Goal: Information Seeking & Learning: Check status

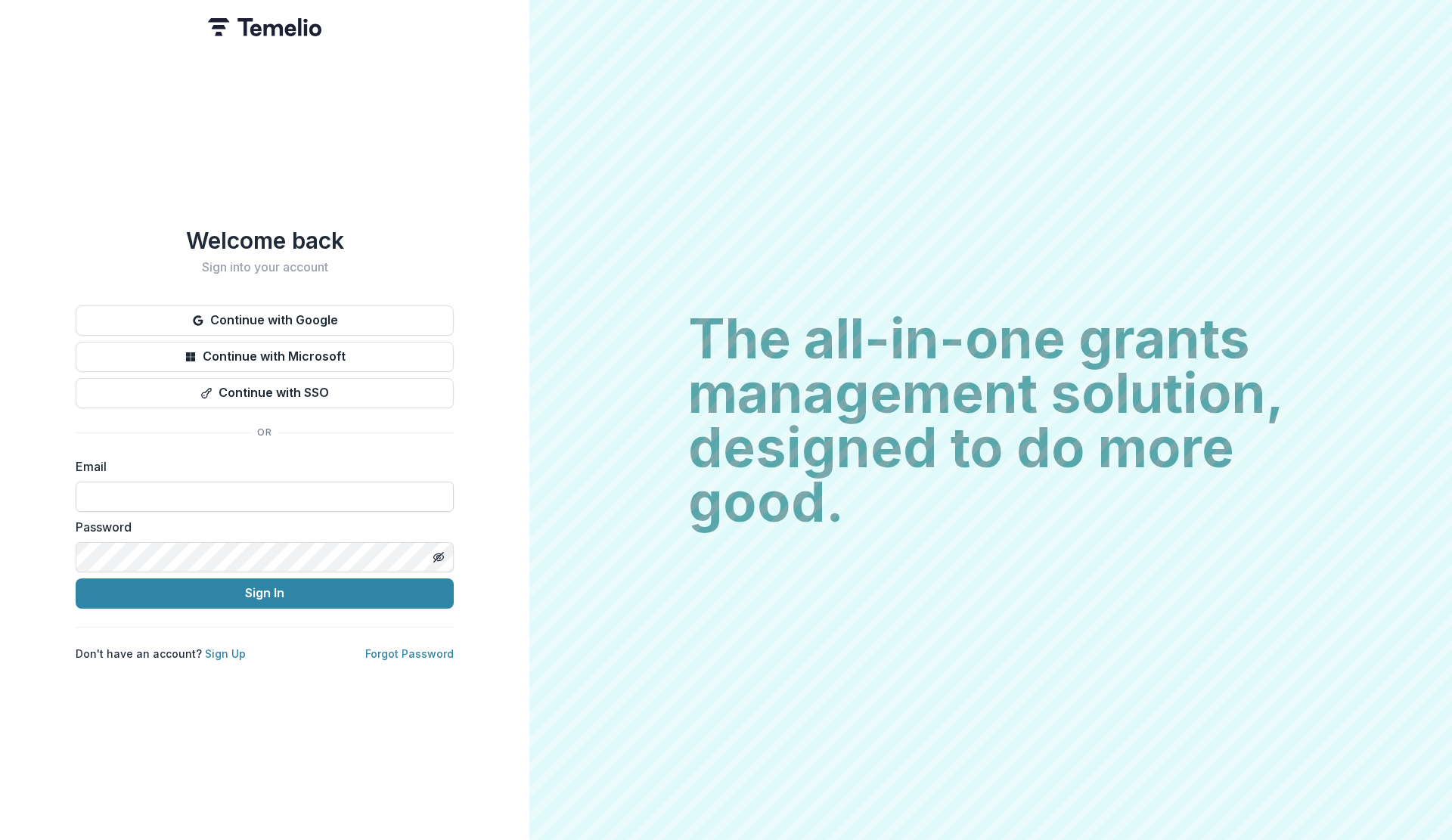
click at [394, 502] on input at bounding box center [264, 497] width 378 height 30
type input "**********"
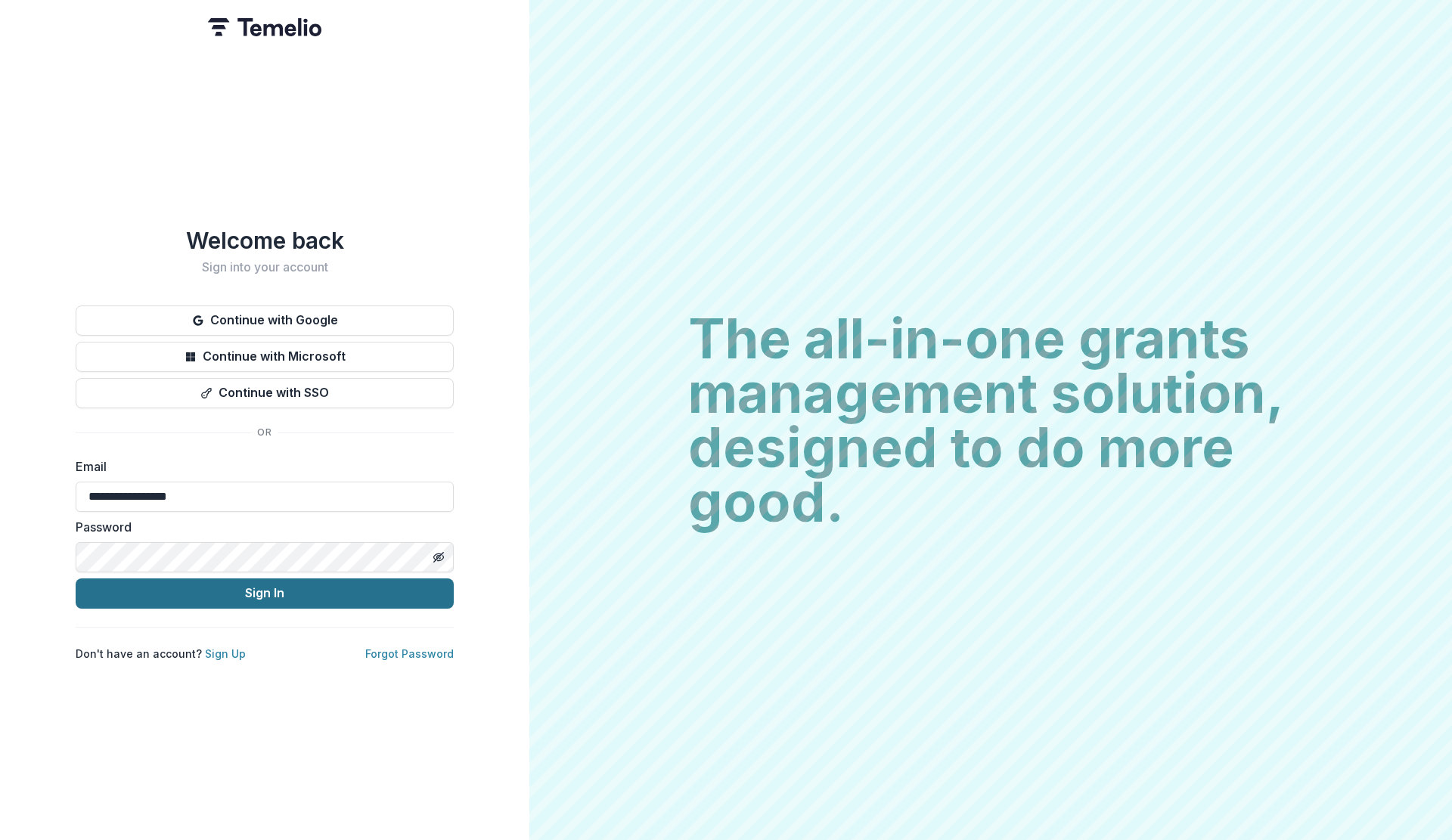
click at [256, 594] on button "Sign In" at bounding box center [264, 593] width 378 height 30
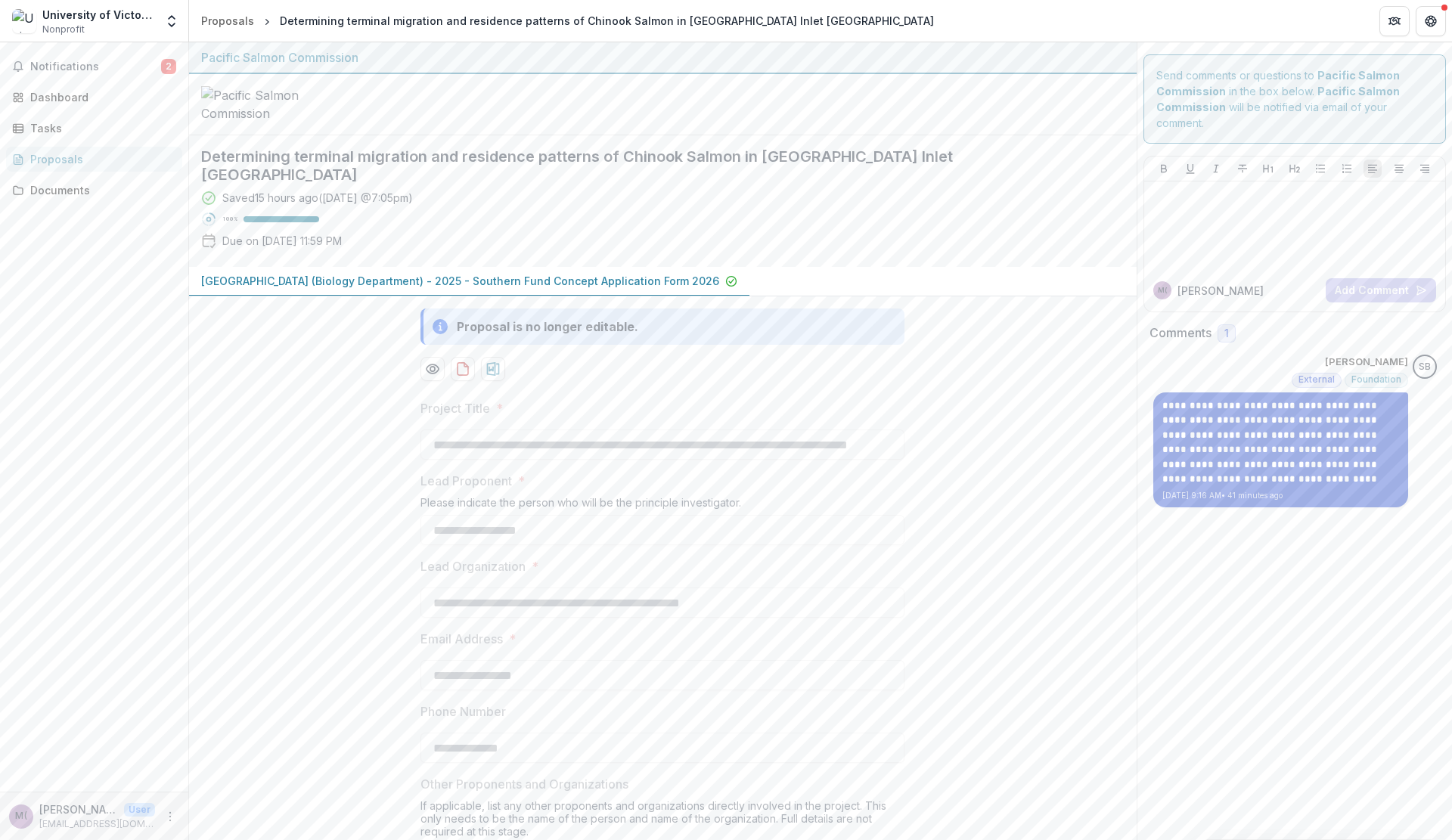
click at [1279, 465] on p "**********" at bounding box center [1280, 442] width 237 height 89
click at [1311, 441] on p "**********" at bounding box center [1280, 442] width 237 height 89
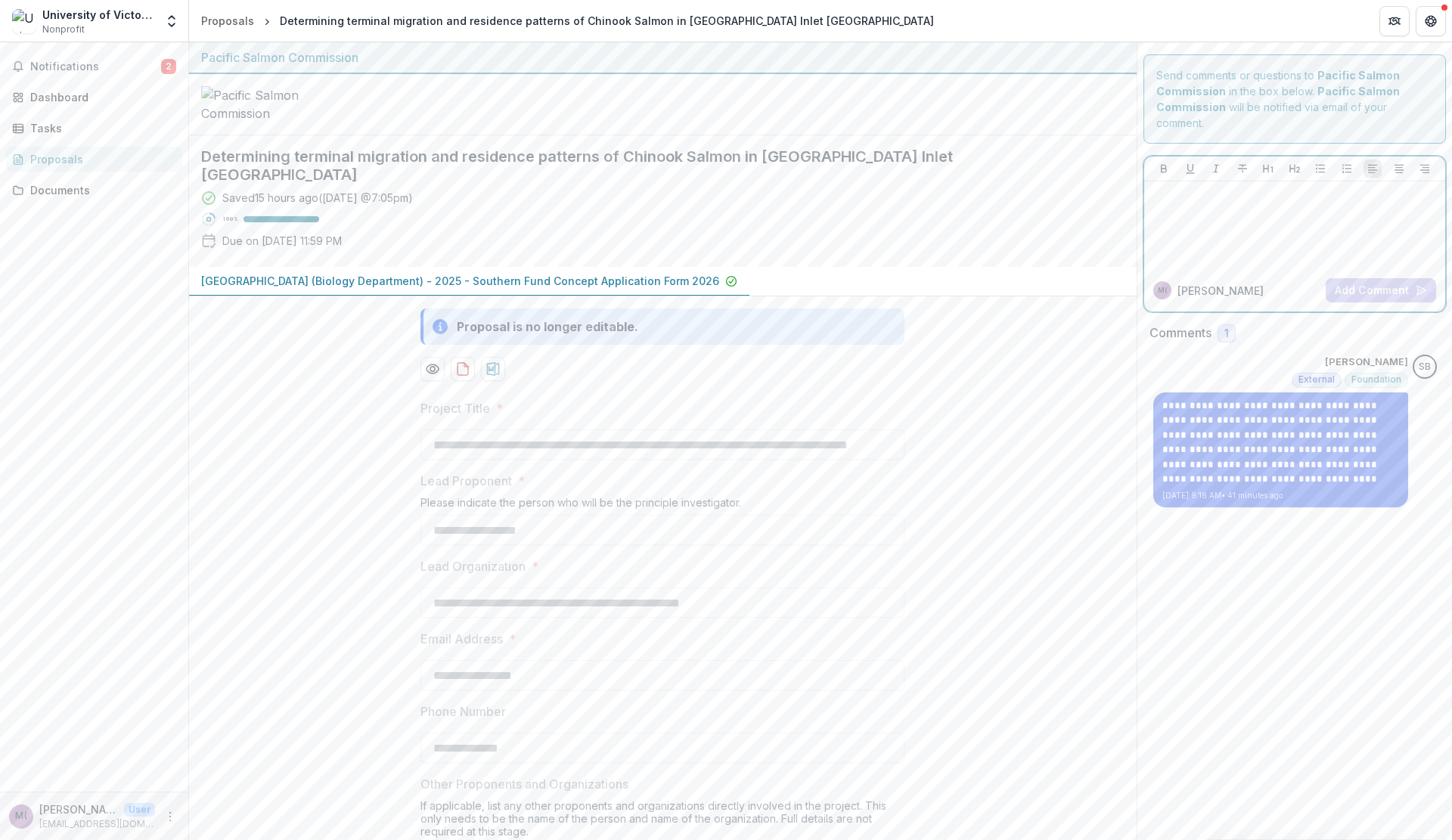
click at [1248, 225] on div at bounding box center [1295, 225] width 290 height 76
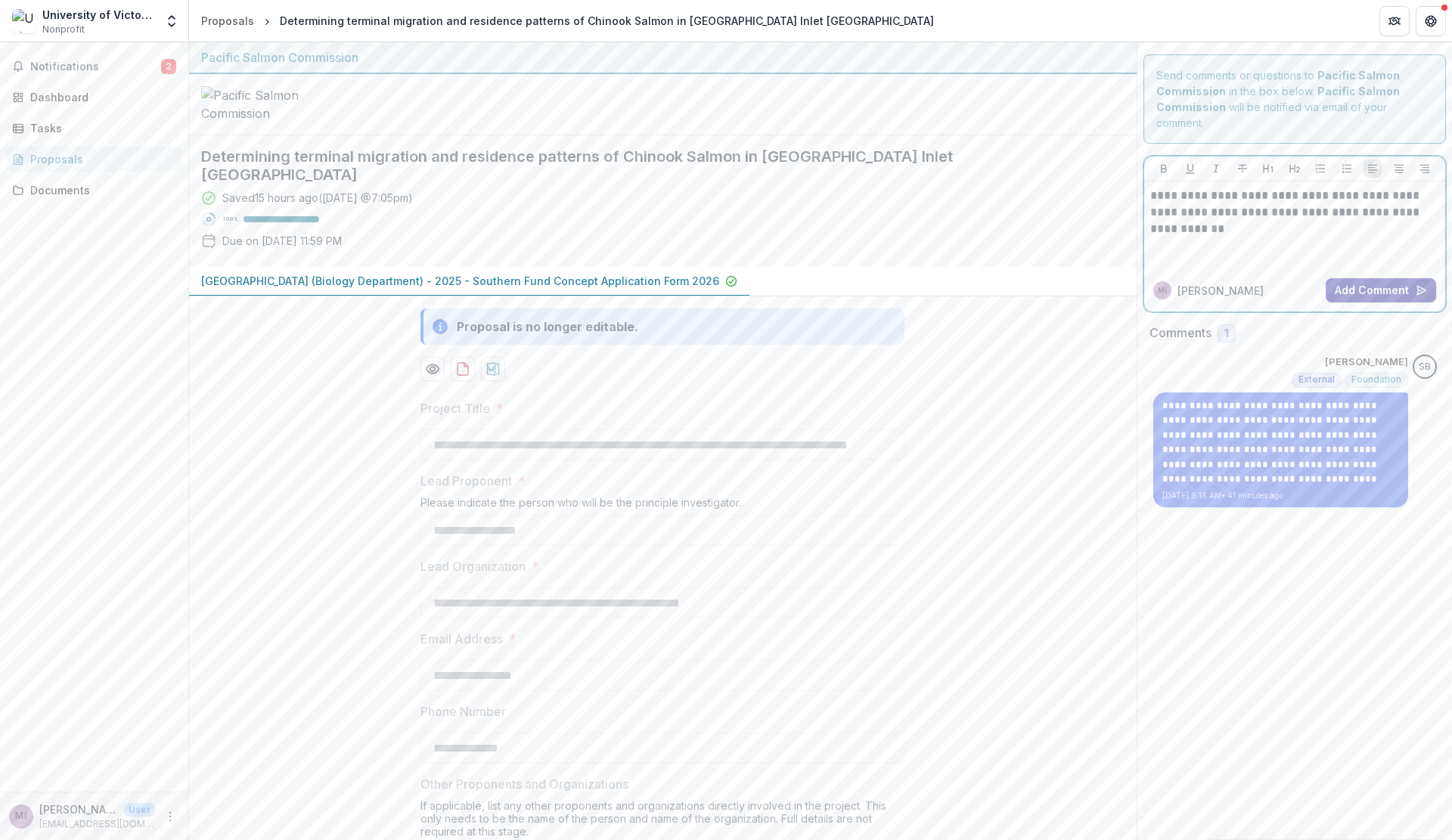
click at [1362, 283] on button "Add Comment" at bounding box center [1381, 290] width 110 height 24
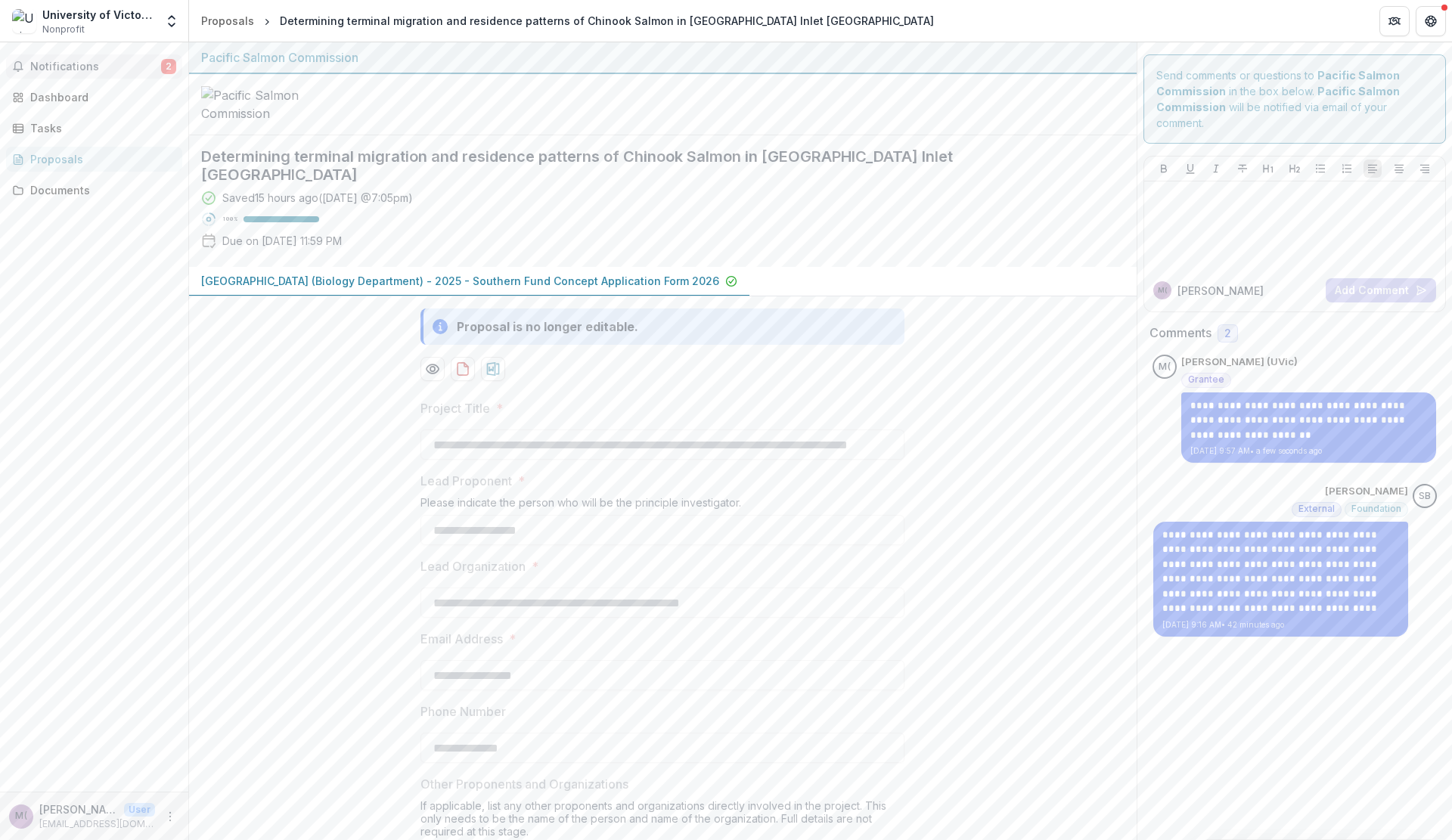
click at [104, 62] on span "Notifications" at bounding box center [95, 67] width 131 height 13
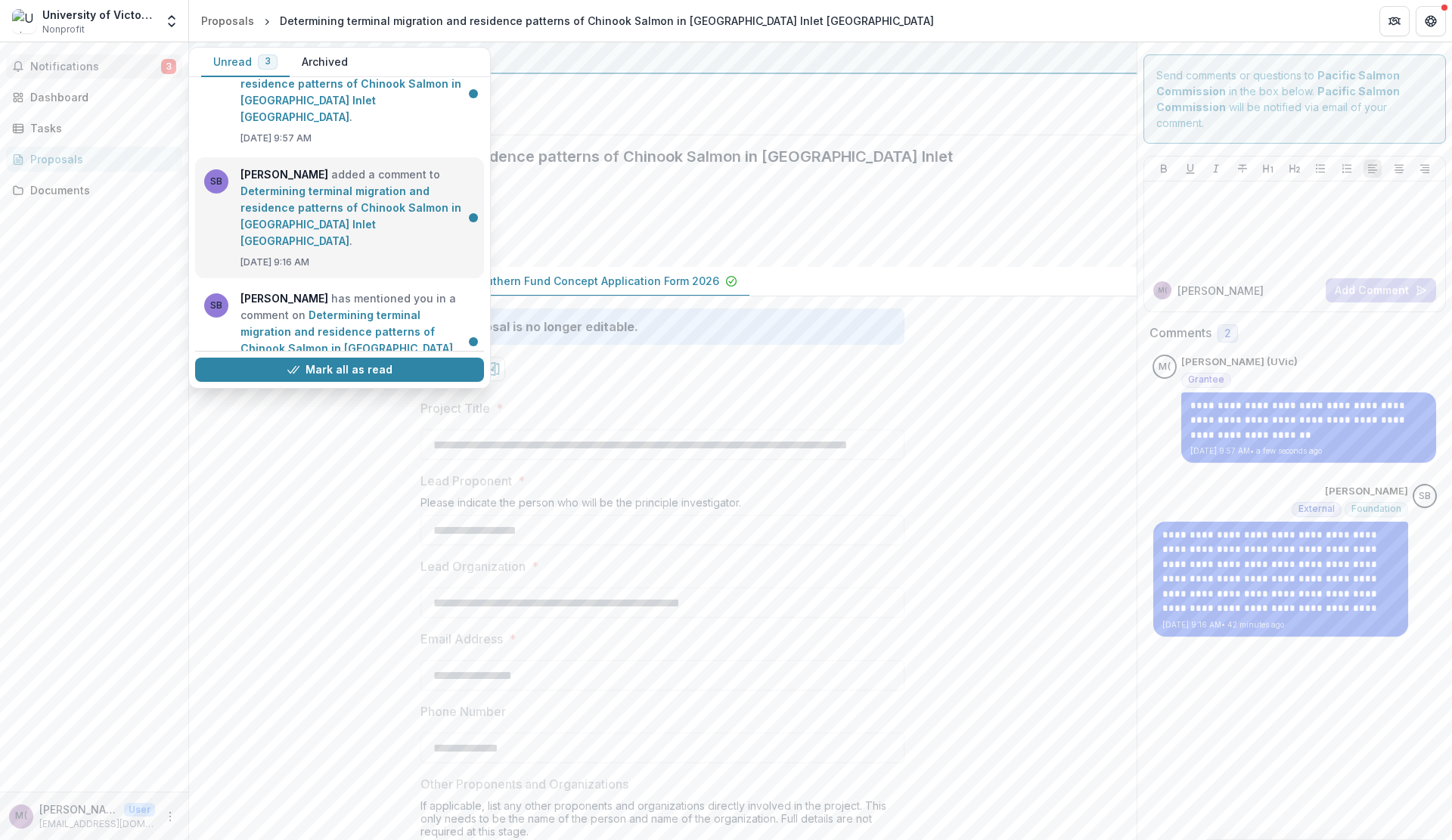
scroll to position [54, 0]
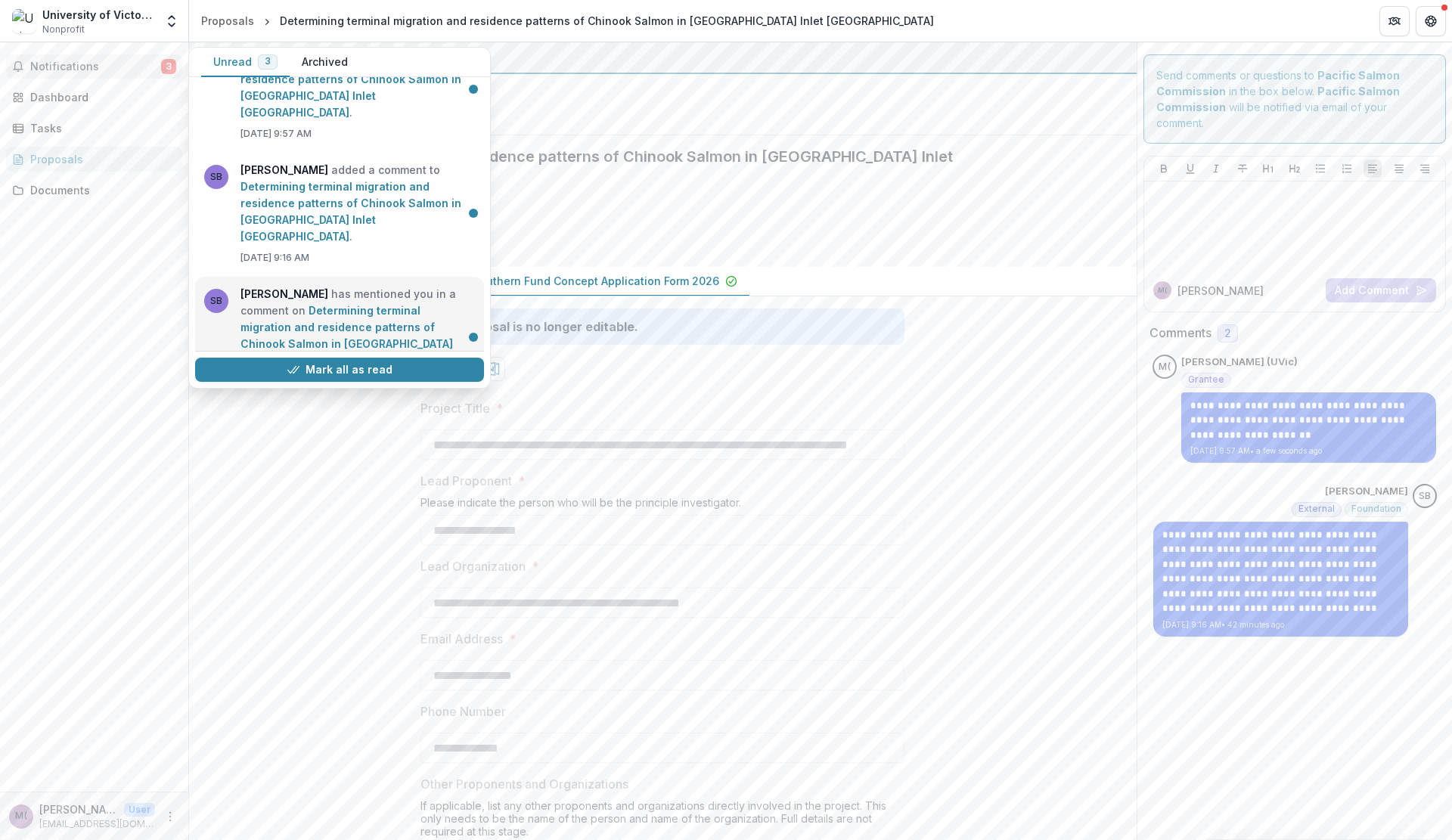
click at [343, 304] on link "Determining terminal migration and residence patterns of Chinook Salmon in [GEO…" at bounding box center [347, 335] width 213 height 62
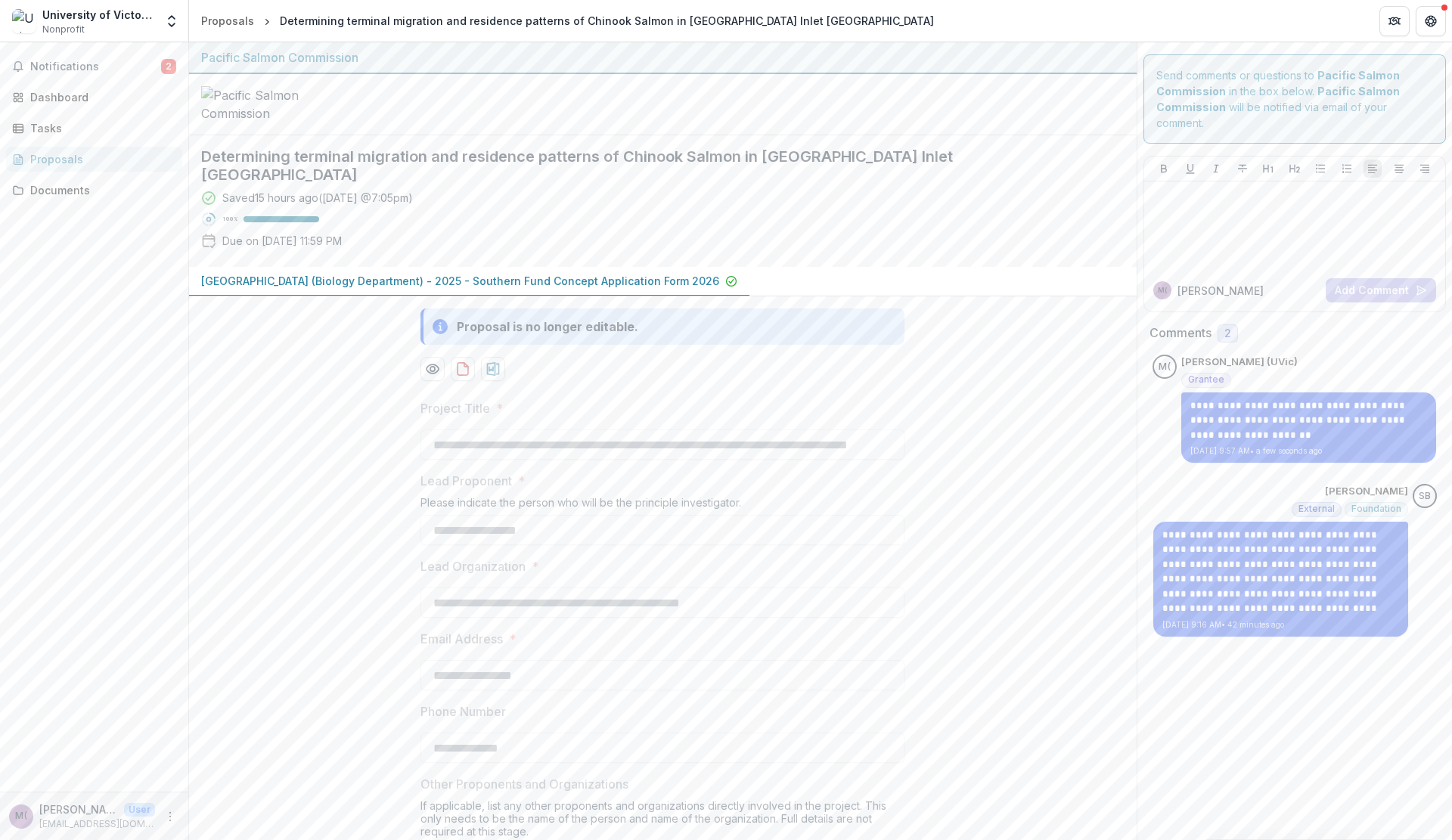
click at [1296, 334] on div "Comments 2" at bounding box center [1295, 333] width 291 height 18
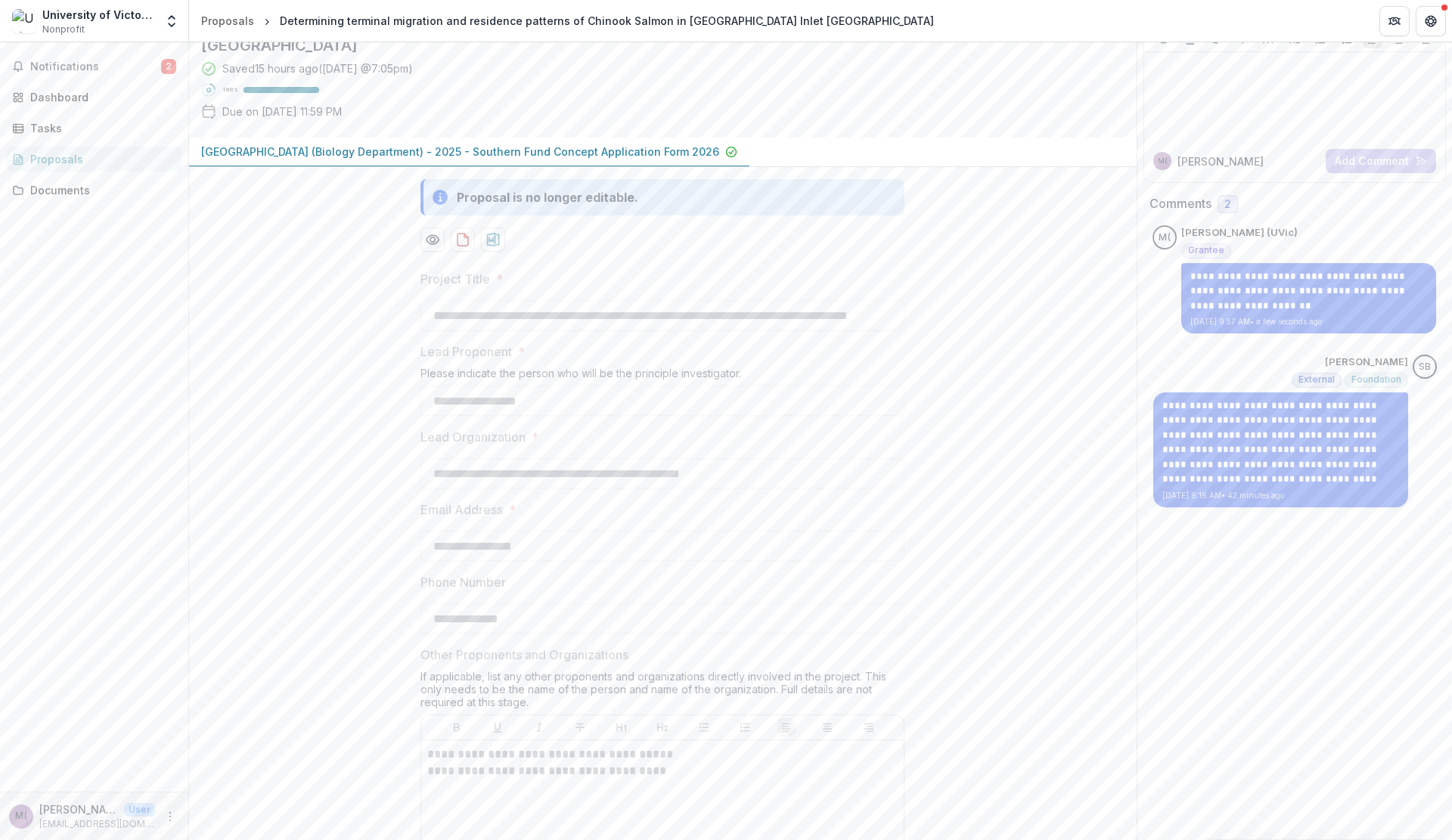
scroll to position [0, 0]
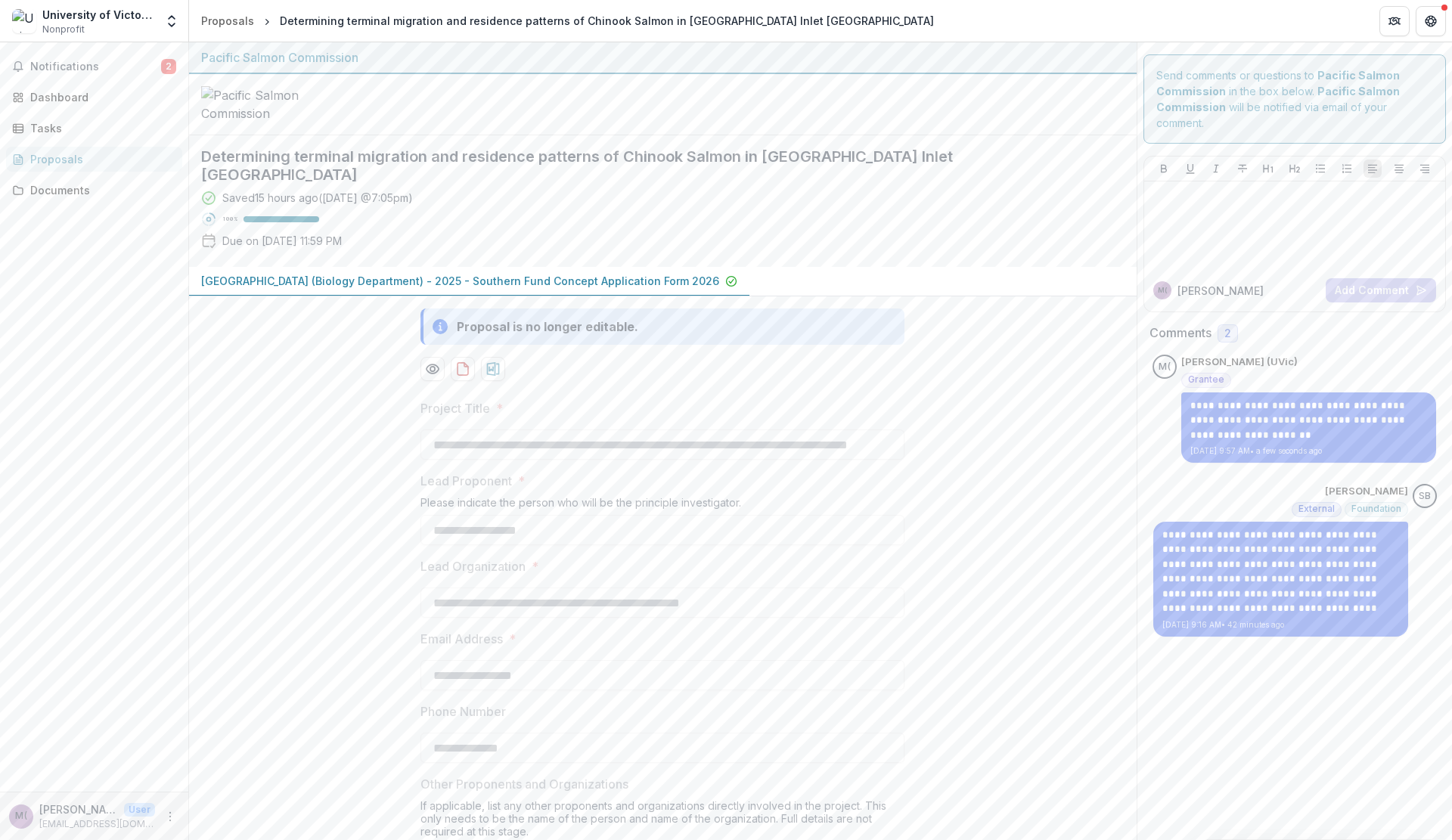
click at [135, 49] on div "Notifications 2 Dashboard Tasks Proposals Documents" at bounding box center [94, 417] width 188 height 750
click at [124, 62] on span "Notifications" at bounding box center [95, 67] width 131 height 13
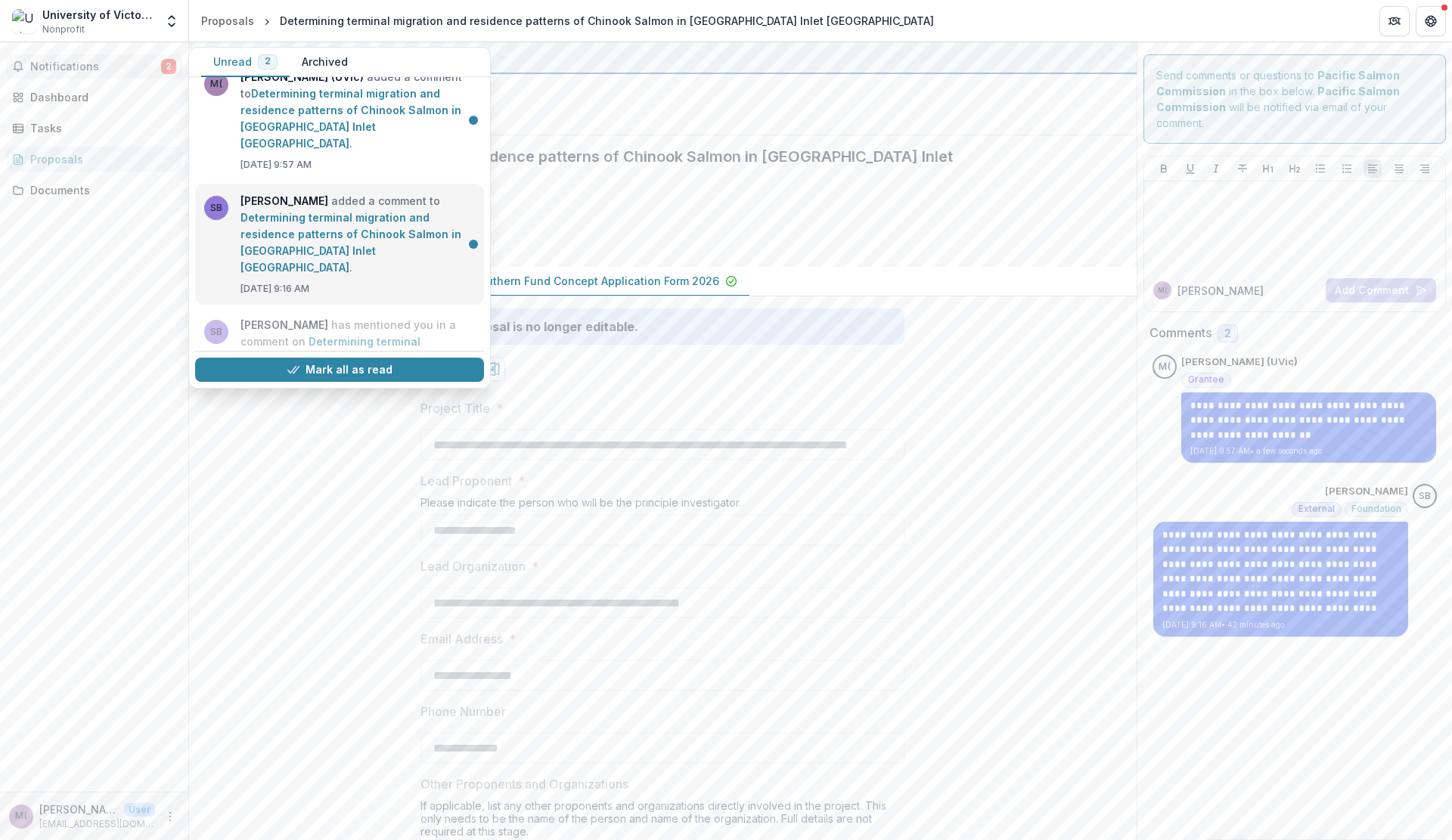
scroll to position [54, 0]
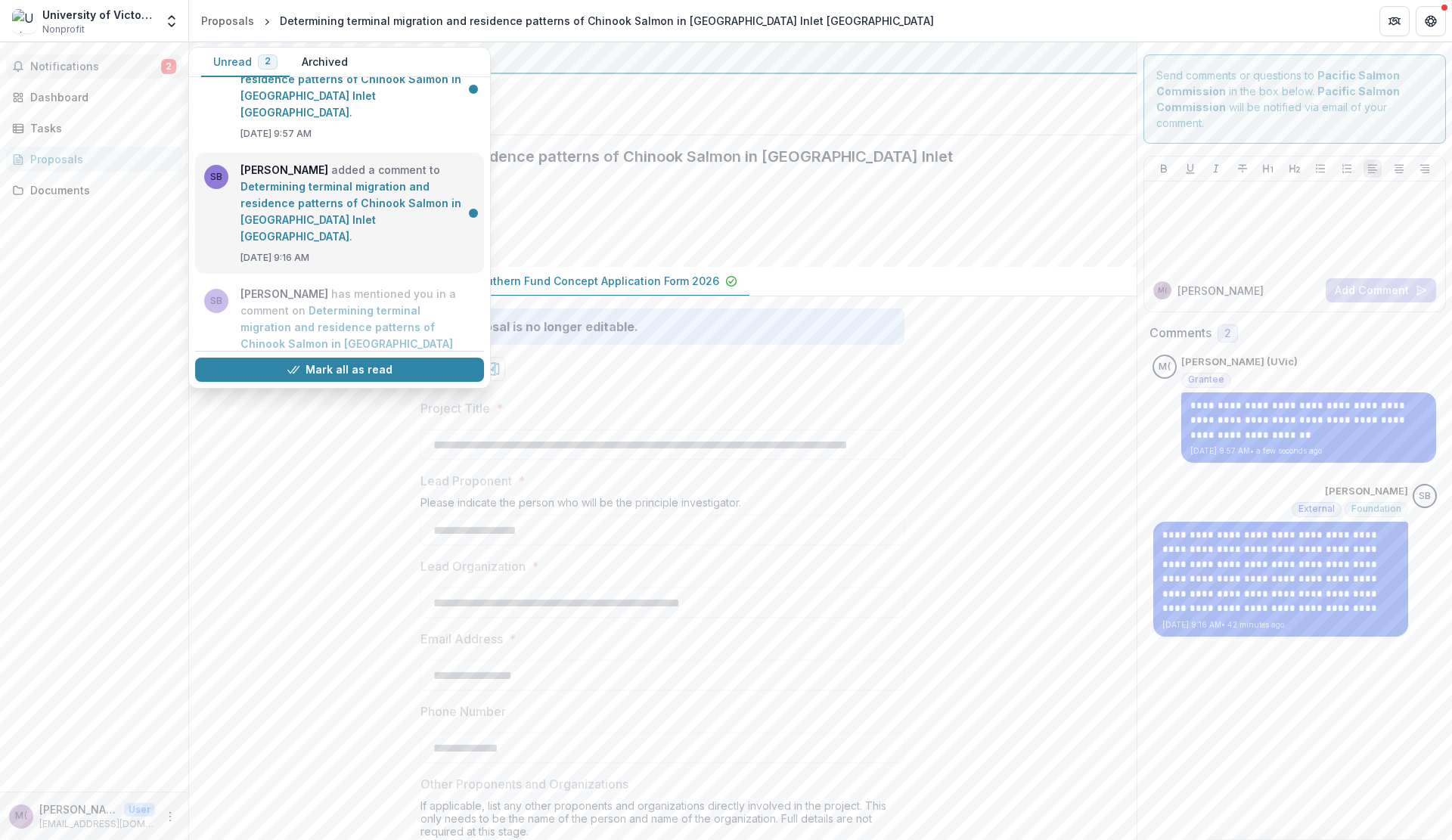
click at [358, 207] on link "Determining terminal migration and residence patterns of Chinook Salmon in [GEO…" at bounding box center [351, 211] width 221 height 62
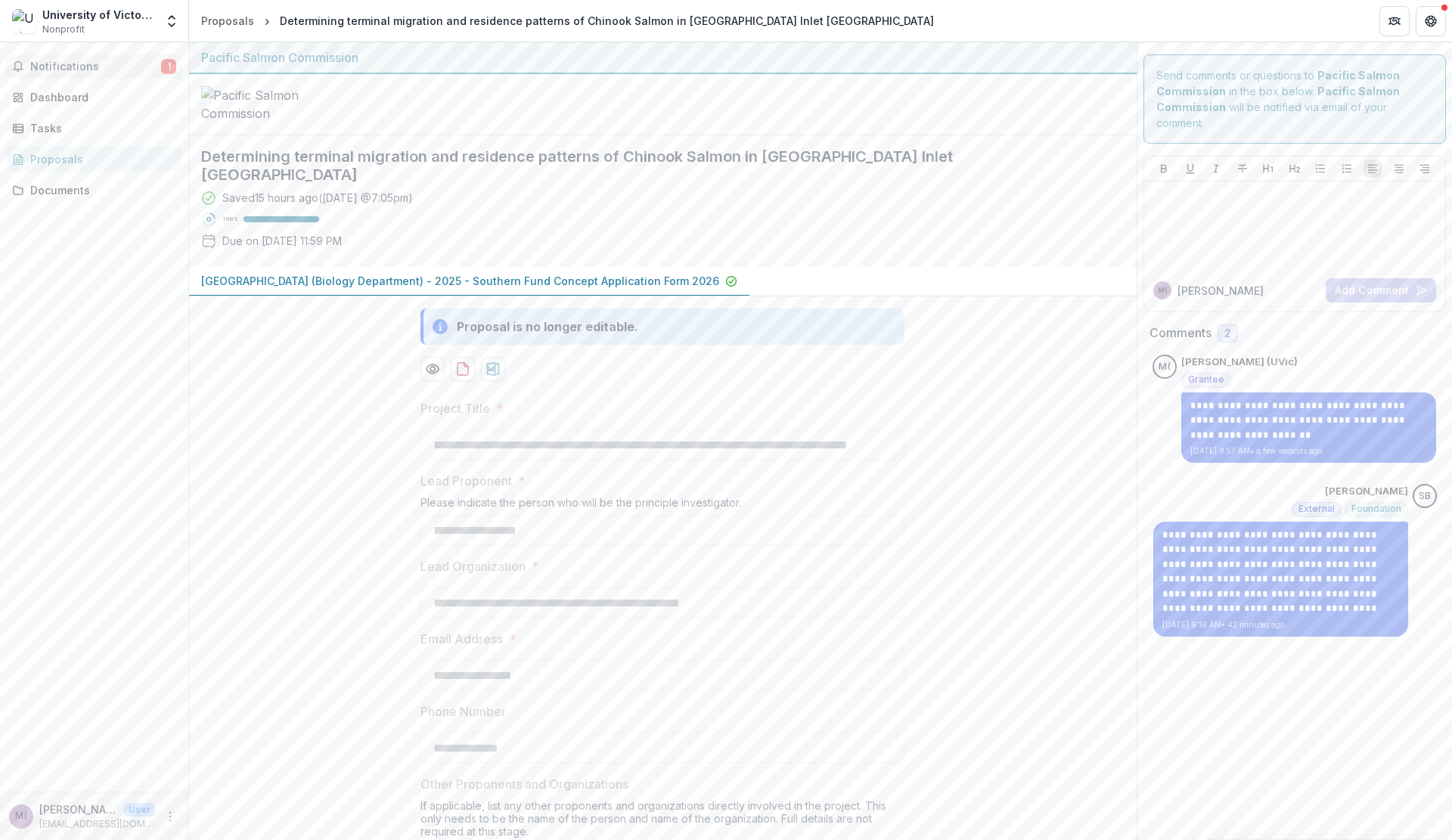
click at [94, 72] on span "Notifications" at bounding box center [95, 67] width 131 height 13
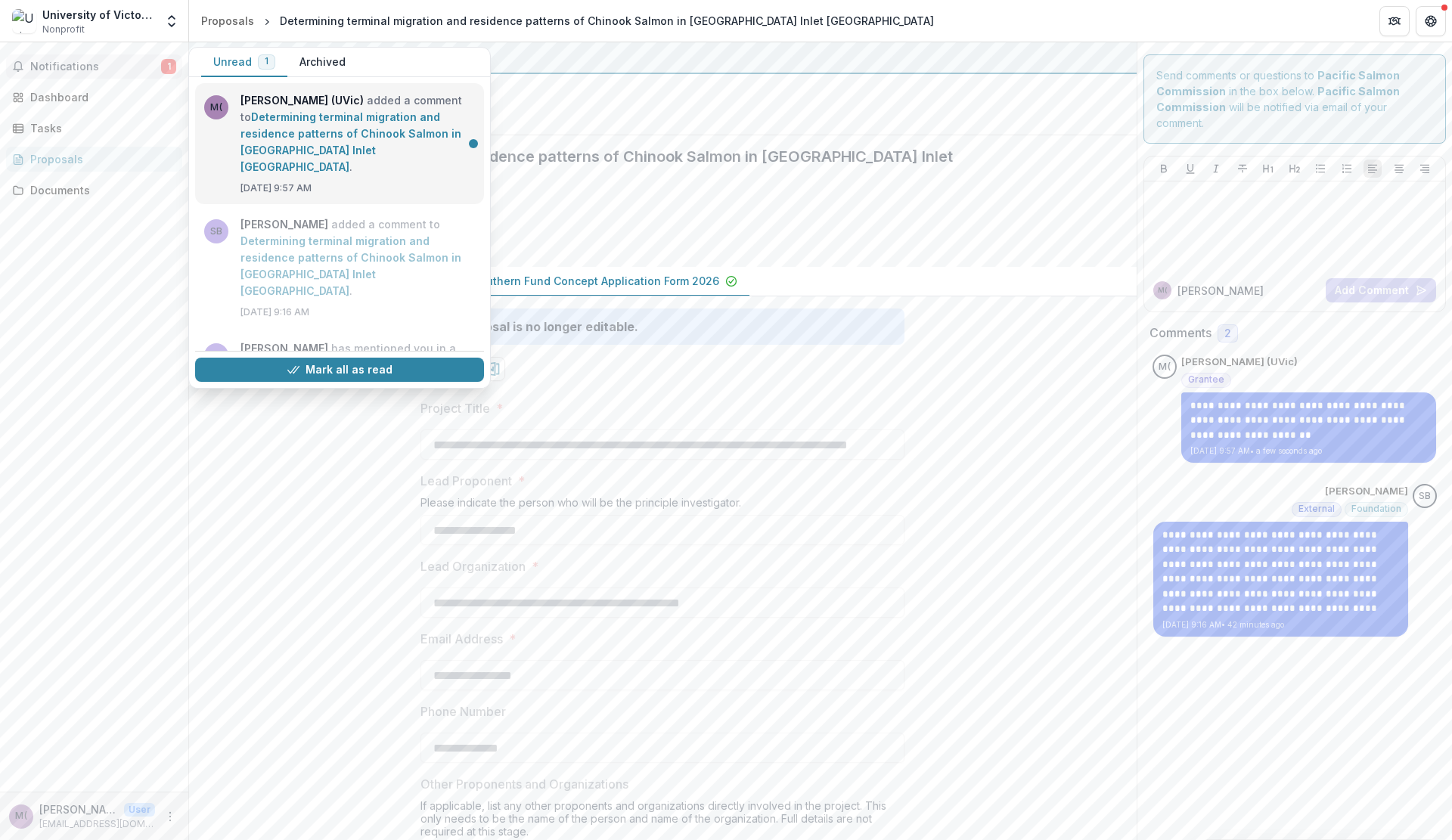
click at [317, 128] on link "Determining terminal migration and residence patterns of Chinook Salmon in [GEO…" at bounding box center [351, 141] width 221 height 62
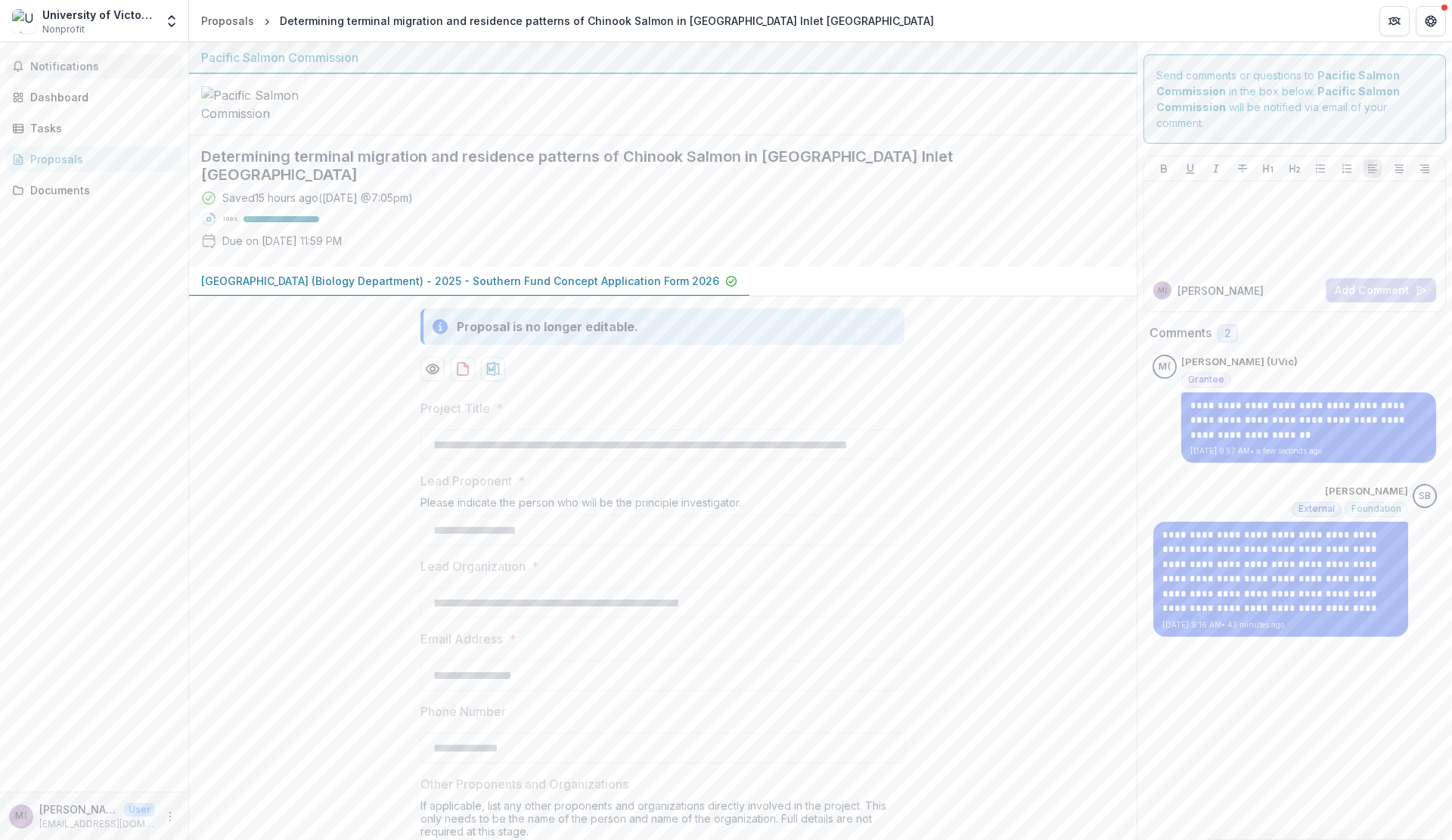
click at [78, 59] on button "Notifications" at bounding box center [93, 66] width 176 height 24
click at [659, 135] on div at bounding box center [663, 104] width 947 height 62
click at [1425, 22] on icon "Get Help" at bounding box center [1431, 21] width 12 height 12
